Goal: Transaction & Acquisition: Purchase product/service

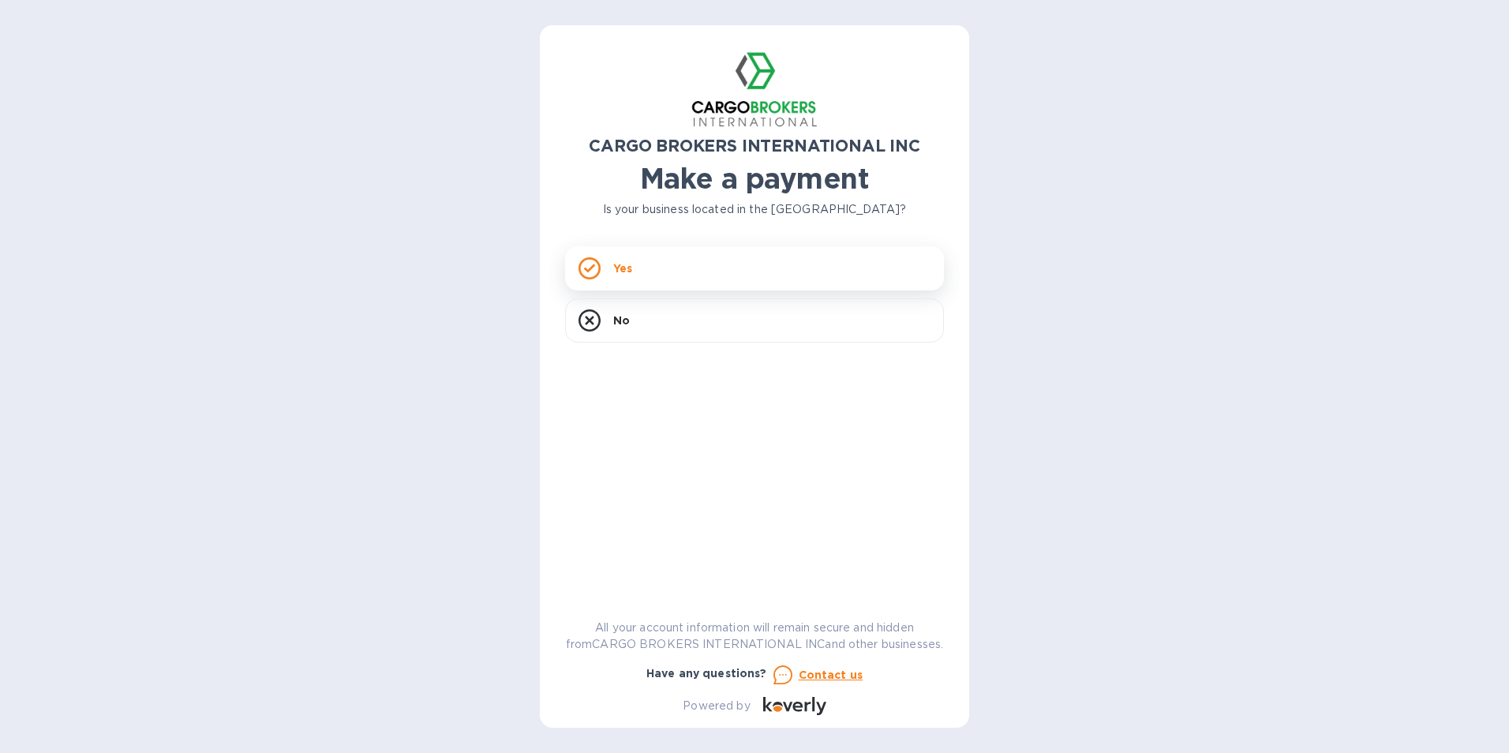
click at [611, 268] on div "Yes" at bounding box center [754, 268] width 379 height 44
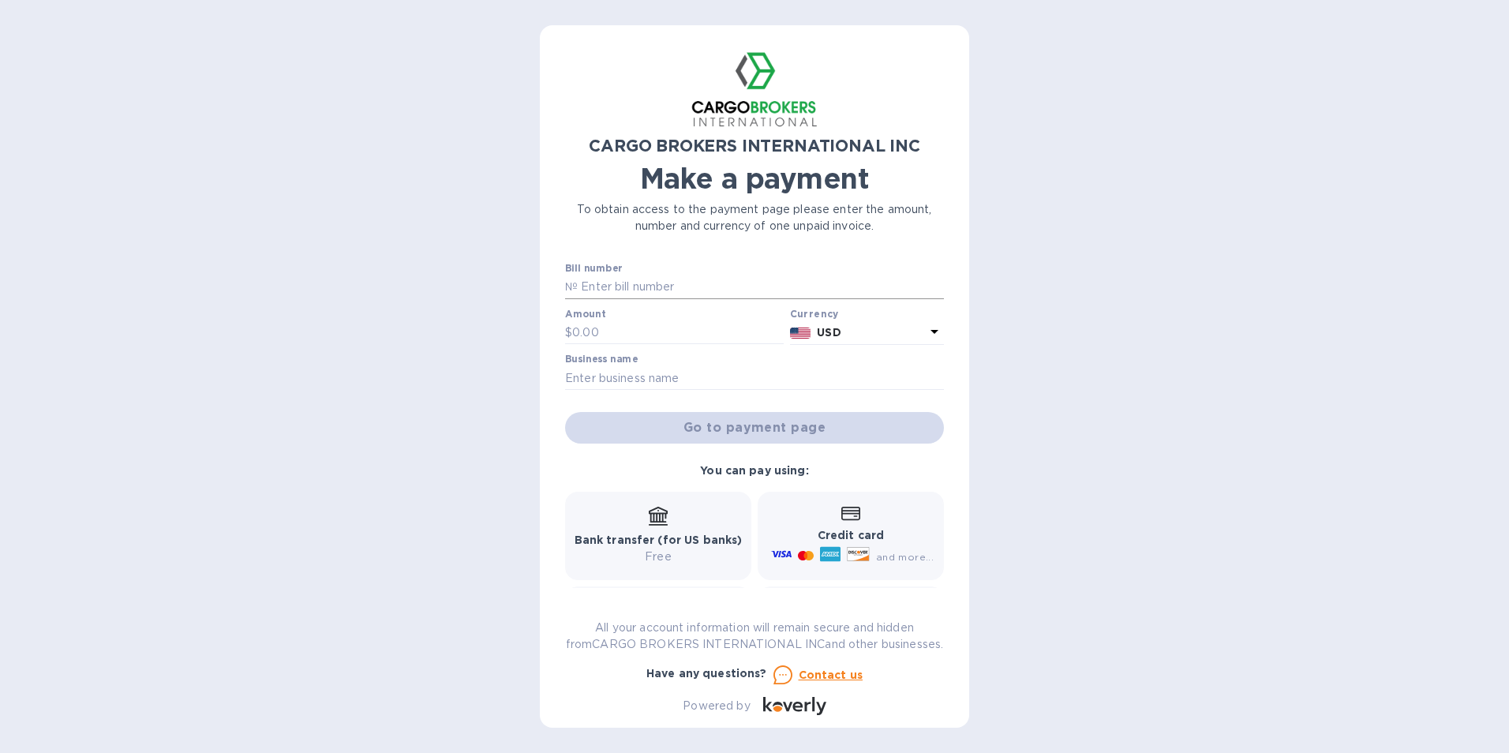
click at [591, 286] on input "text" at bounding box center [761, 287] width 366 height 24
click at [652, 278] on input "text" at bounding box center [761, 287] width 366 height 24
paste input "B00044571"
type input "B00044571"
click at [576, 285] on p "№" at bounding box center [571, 287] width 13 height 17
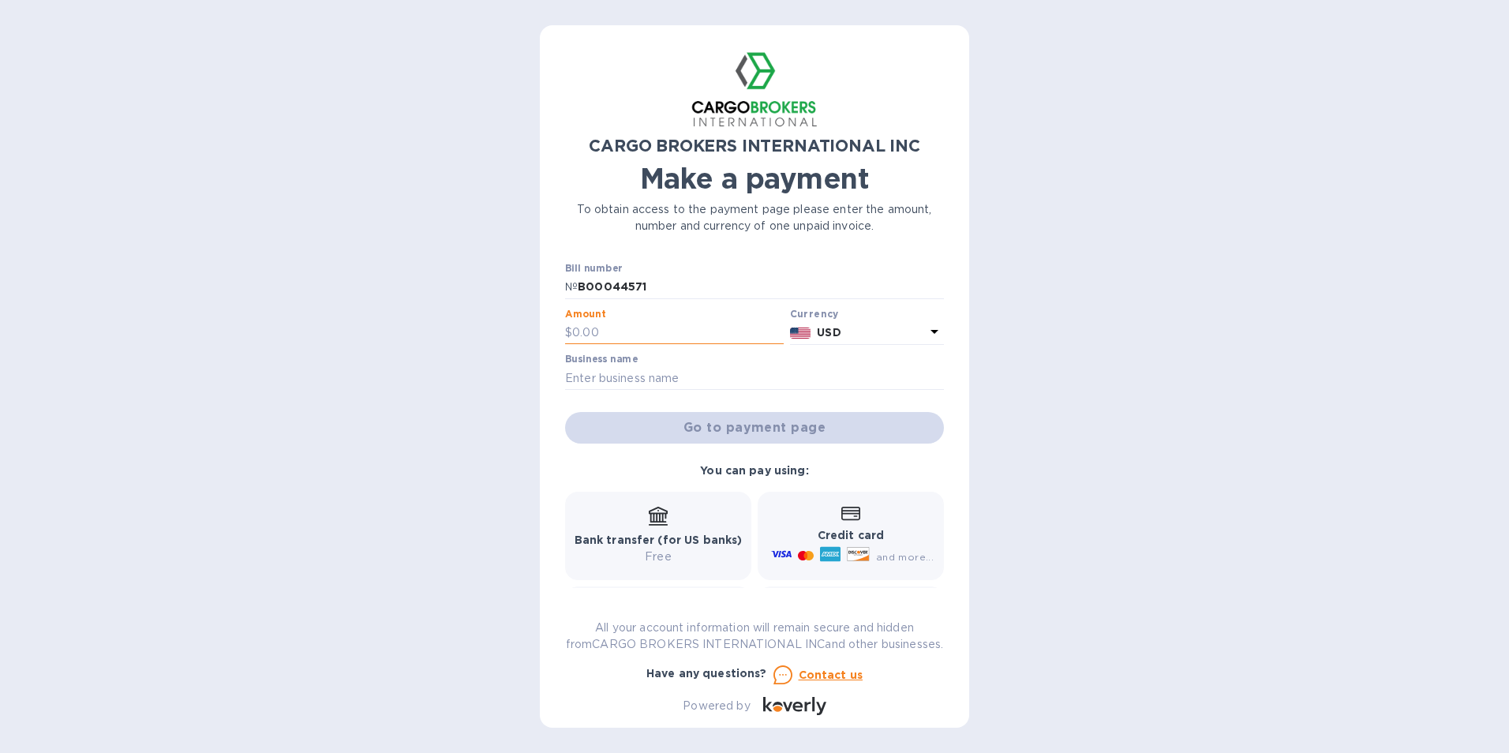
click at [590, 321] on input "text" at bounding box center [678, 333] width 212 height 24
type input "500.00"
click at [638, 380] on input "text" at bounding box center [754, 378] width 379 height 24
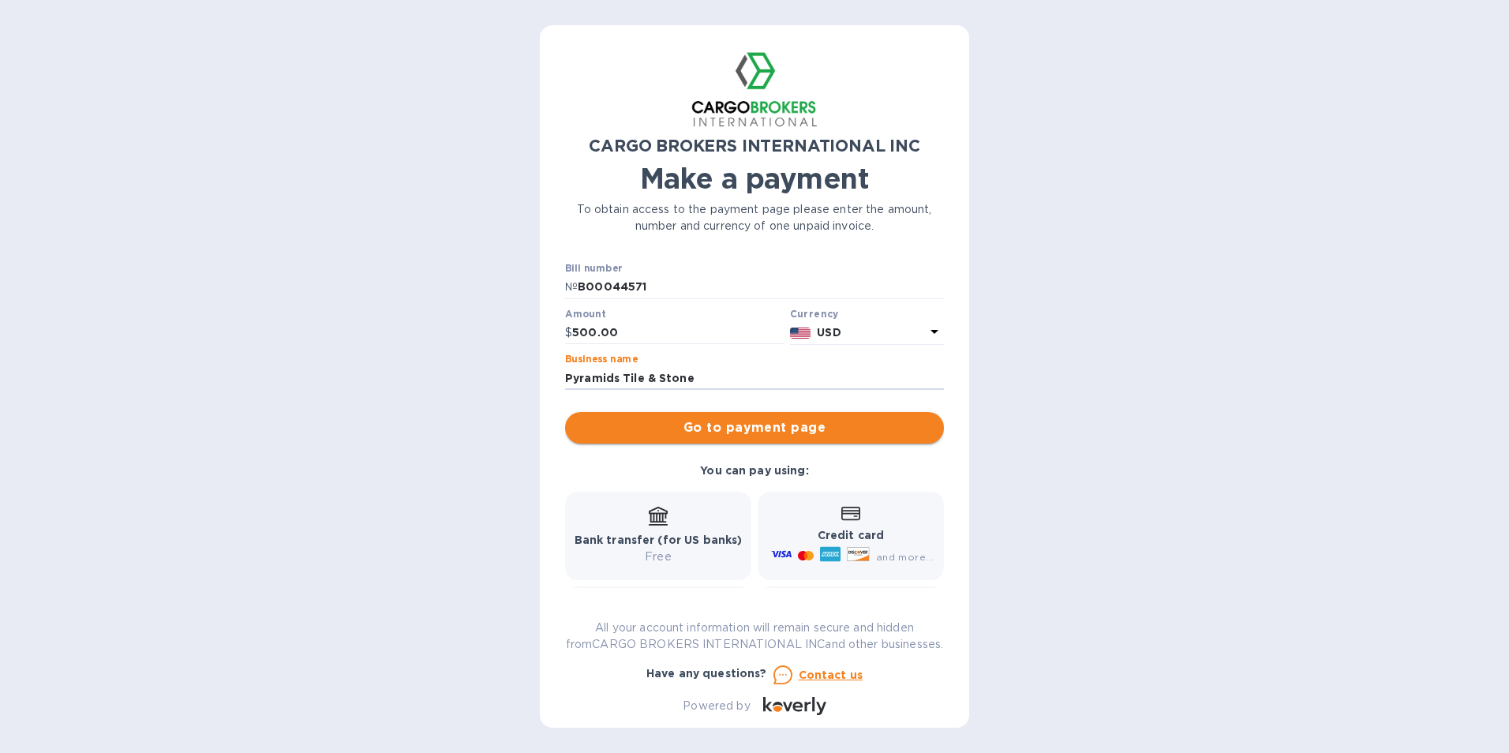
type input "Pyramids Tile & Stone"
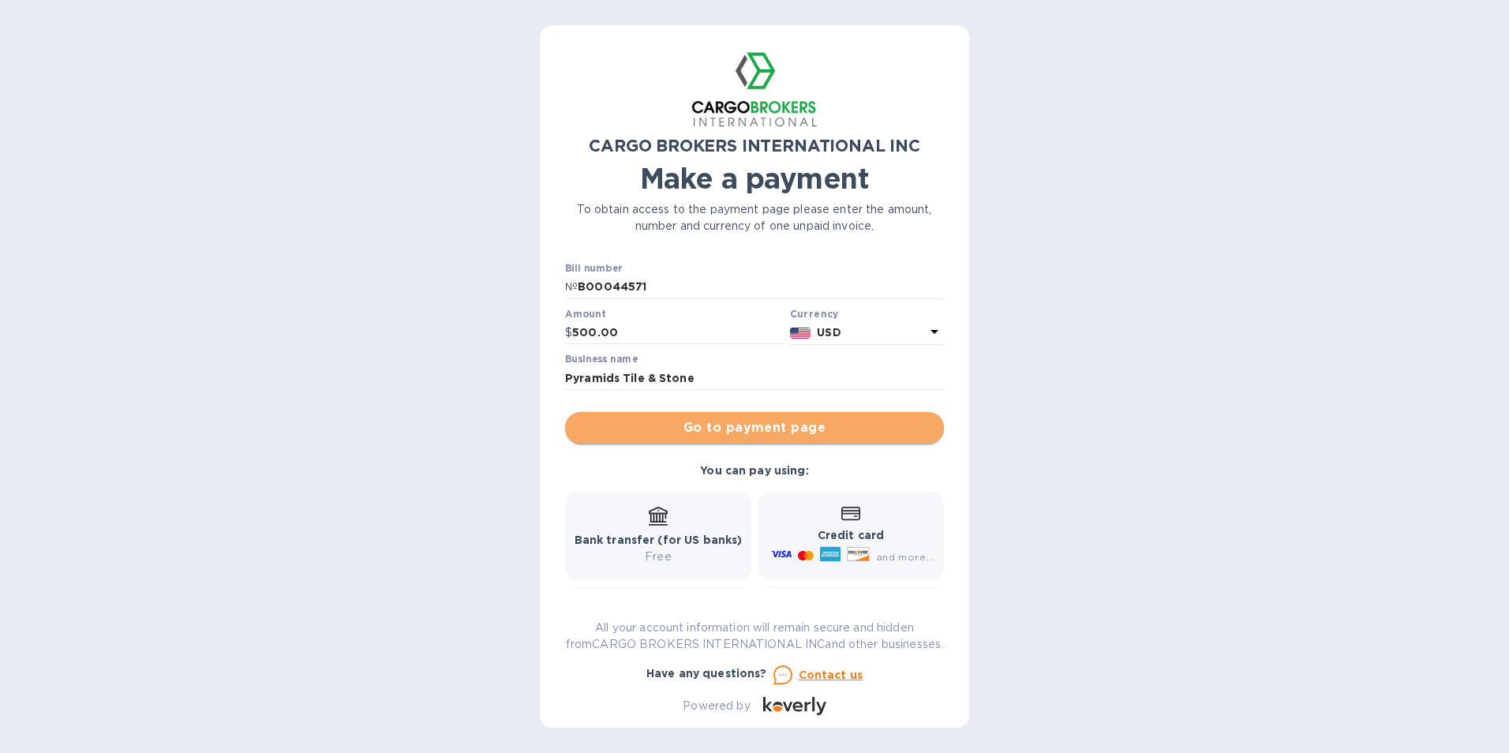
click at [770, 428] on span "Go to payment page" at bounding box center [755, 427] width 354 height 19
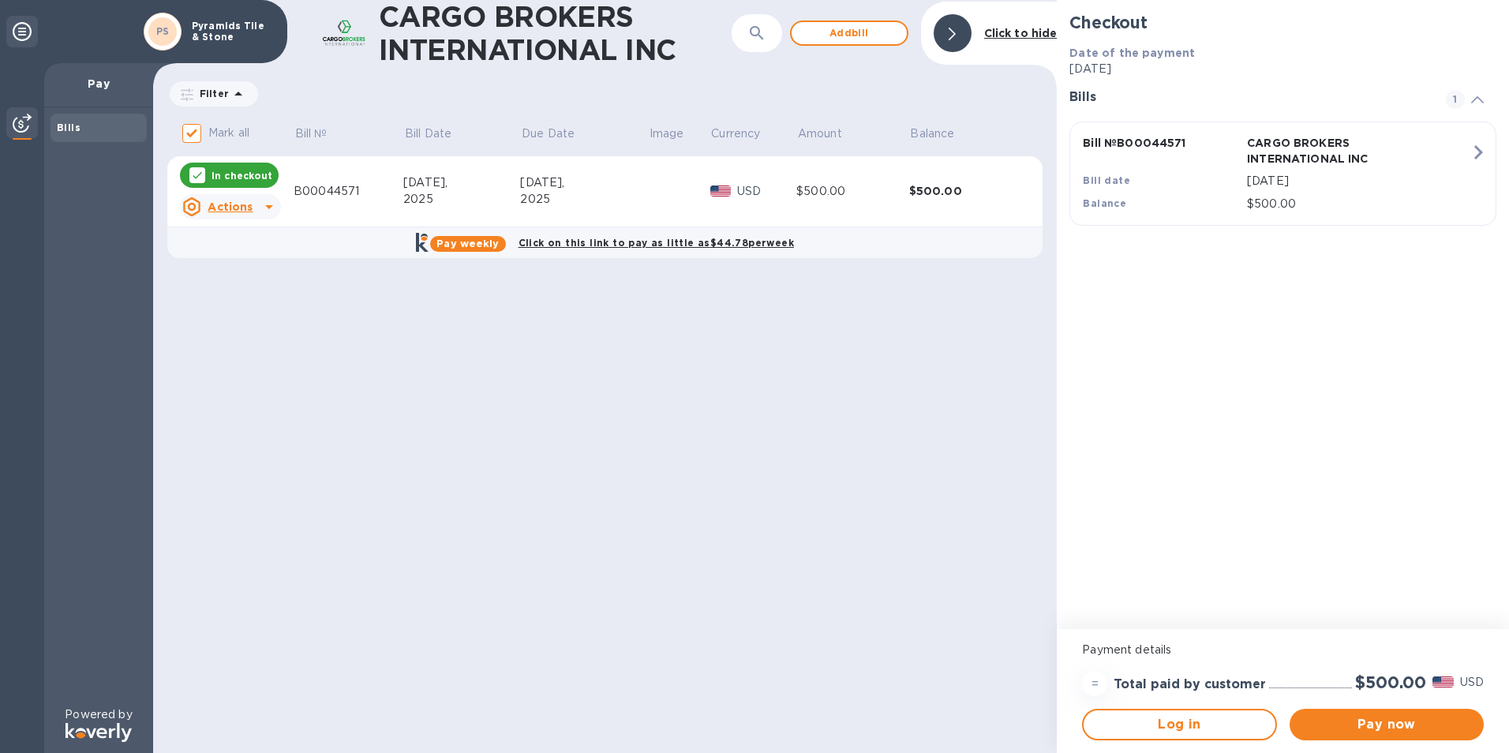
drag, startPoint x: 252, startPoint y: 175, endPoint x: 865, endPoint y: 333, distance: 633.3
click at [865, 333] on div "CARGO BROKERS INTERNATIONAL INC ​ Add [PERSON_NAME] to hide Filter Amount Mark …" at bounding box center [605, 376] width 904 height 753
click at [1478, 156] on icon "button" at bounding box center [1478, 152] width 9 height 14
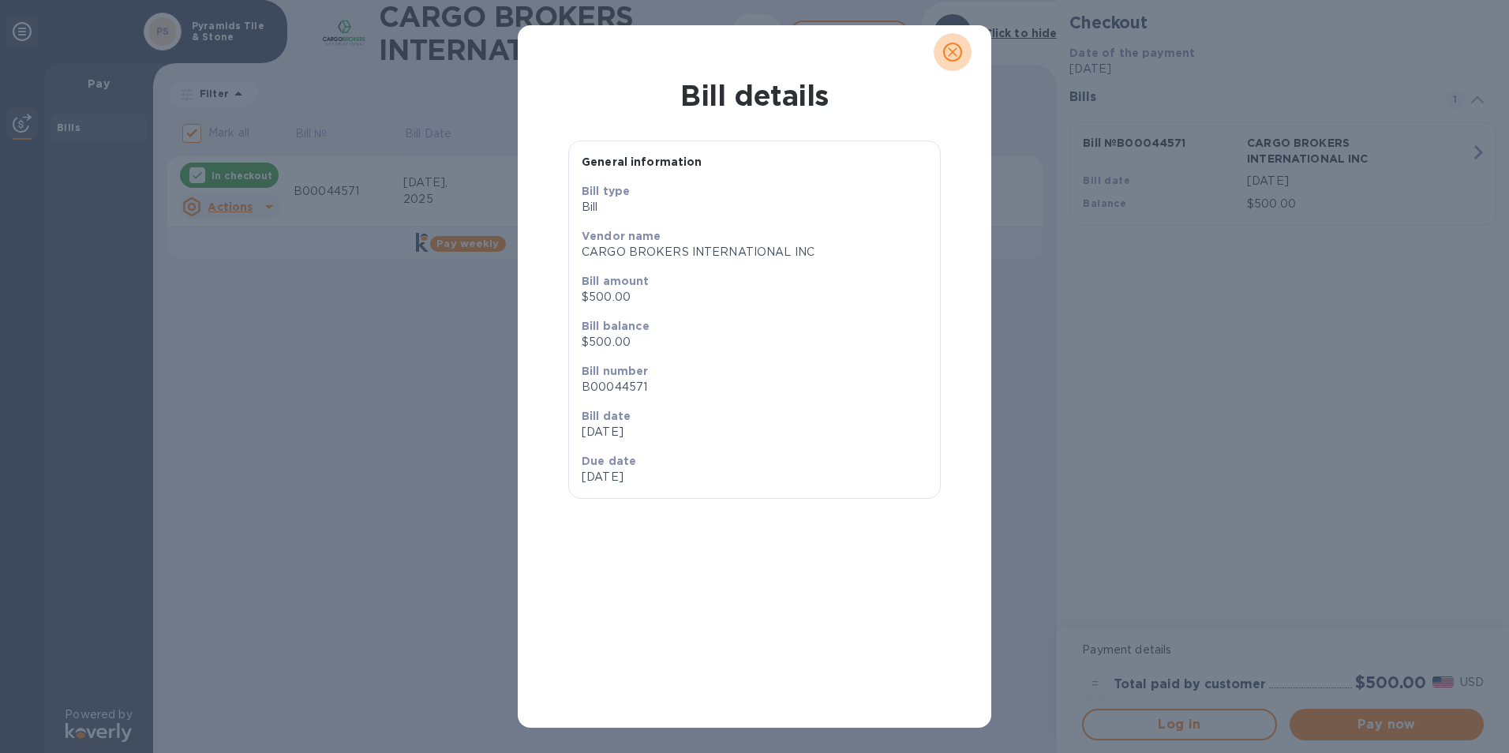
click at [946, 58] on icon "close" at bounding box center [953, 52] width 16 height 16
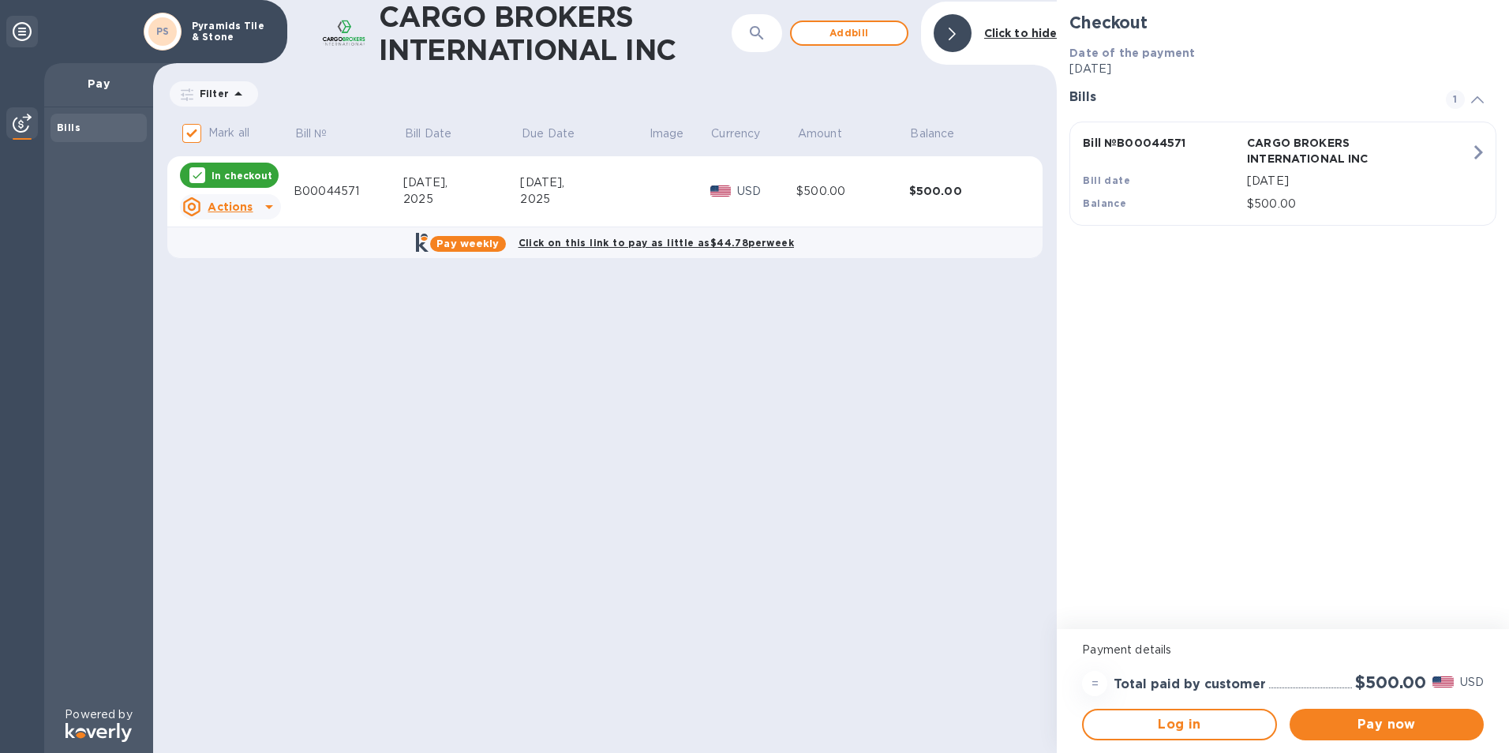
drag, startPoint x: 697, startPoint y: 193, endPoint x: 554, endPoint y: 351, distance: 213.5
click at [554, 351] on div "CARGO BROKERS INTERNATIONAL INC ​ Add [PERSON_NAME] to hide Filter Amount Mark …" at bounding box center [605, 376] width 904 height 753
